Goal: Entertainment & Leisure: Consume media (video, audio)

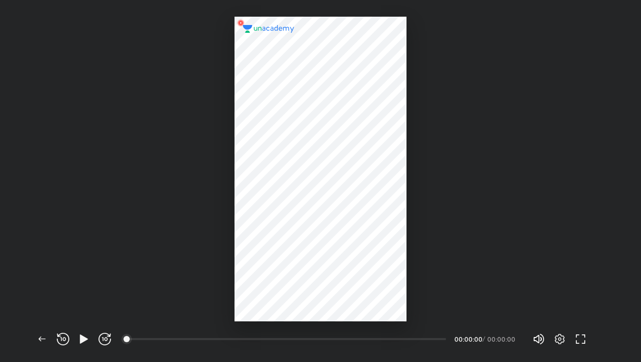
scroll to position [362, 640]
click at [291, 172] on div at bounding box center [319, 169] width 171 height 305
click at [88, 334] on icon "button" at bounding box center [84, 339] width 12 height 12
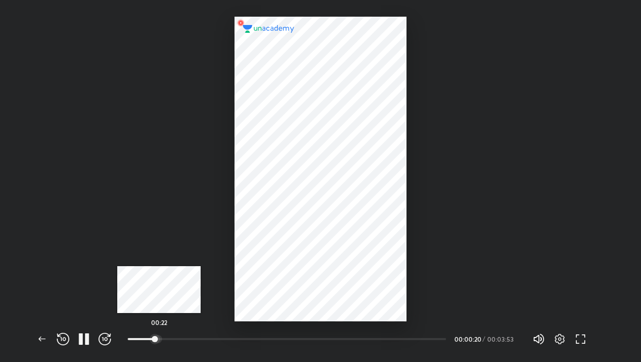
click at [159, 337] on div at bounding box center [158, 339] width 8 height 8
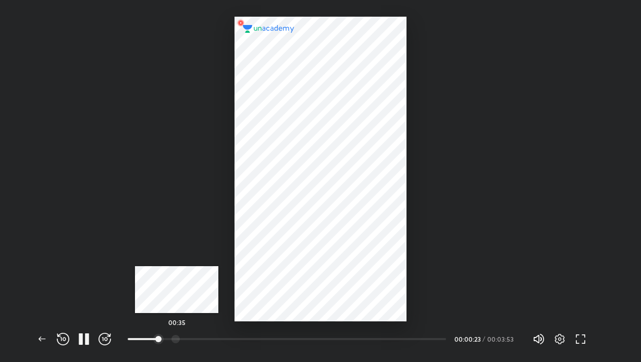
click at [177, 336] on div at bounding box center [175, 339] width 8 height 8
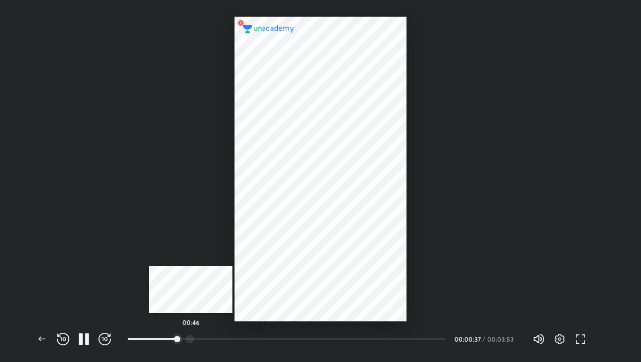
click at [191, 337] on div at bounding box center [189, 339] width 8 height 8
click at [205, 336] on div at bounding box center [204, 339] width 8 height 8
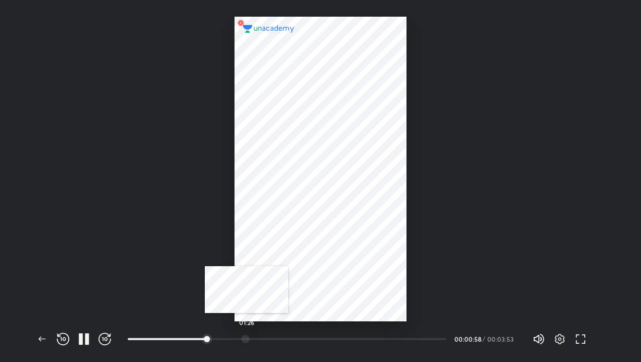
click at [246, 334] on div "01:26" at bounding box center [287, 339] width 318 height 10
click at [364, 334] on div "02:53" at bounding box center [287, 339] width 318 height 10
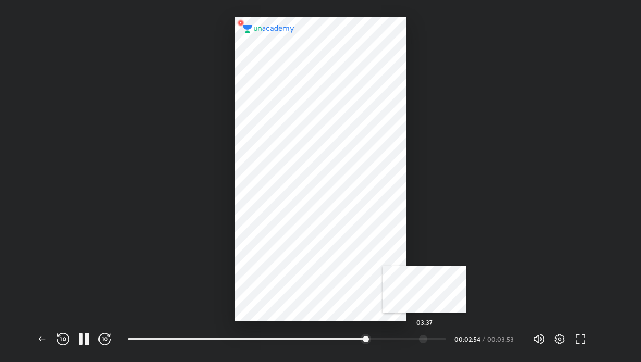
click at [424, 335] on div at bounding box center [423, 339] width 8 height 8
